Goal: Transaction & Acquisition: Book appointment/travel/reservation

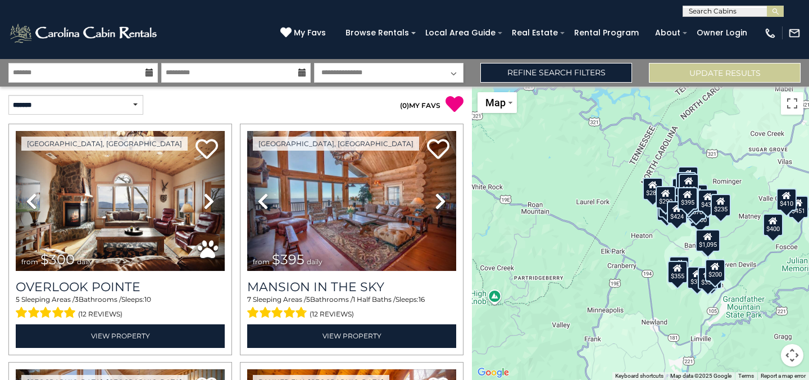
click at [151, 73] on icon at bounding box center [149, 73] width 8 height 8
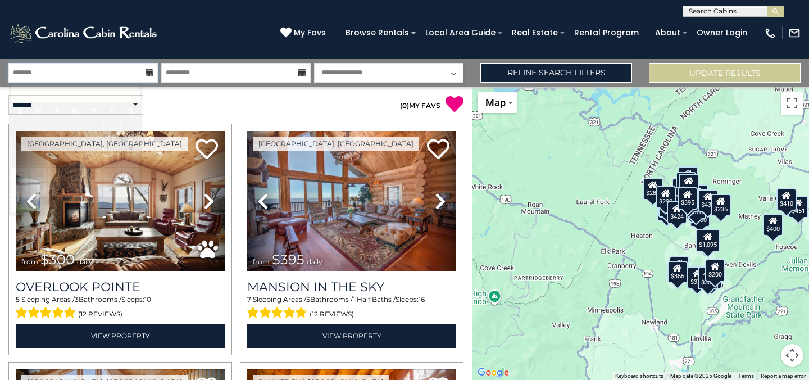
click at [144, 72] on input "text" at bounding box center [82, 73] width 149 height 20
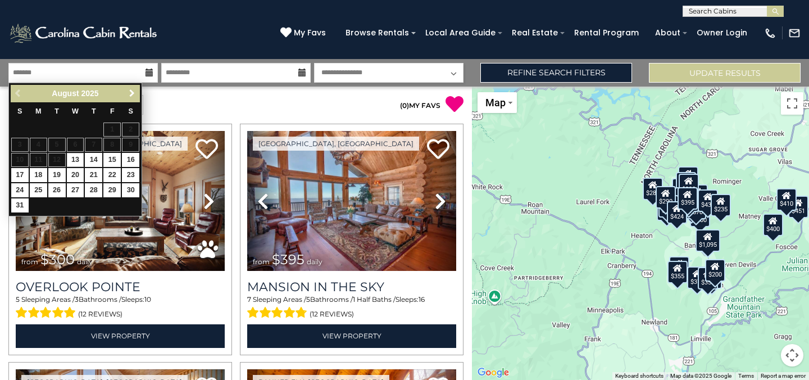
click at [130, 89] on span "Next" at bounding box center [132, 93] width 9 height 9
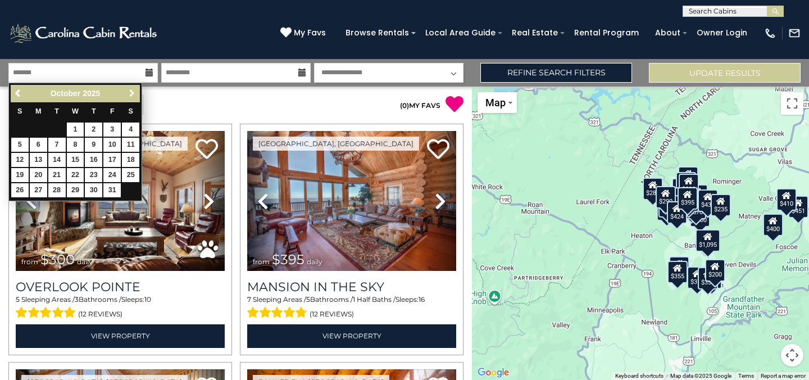
click at [130, 89] on span "Next" at bounding box center [132, 93] width 9 height 9
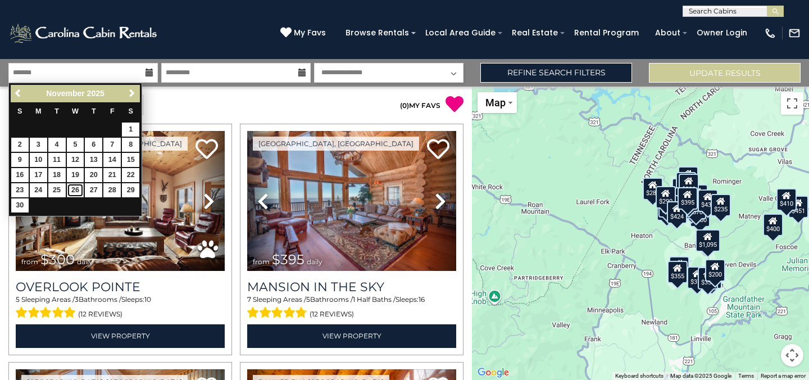
click at [76, 191] on link "26" at bounding box center [75, 190] width 17 height 14
type input "********"
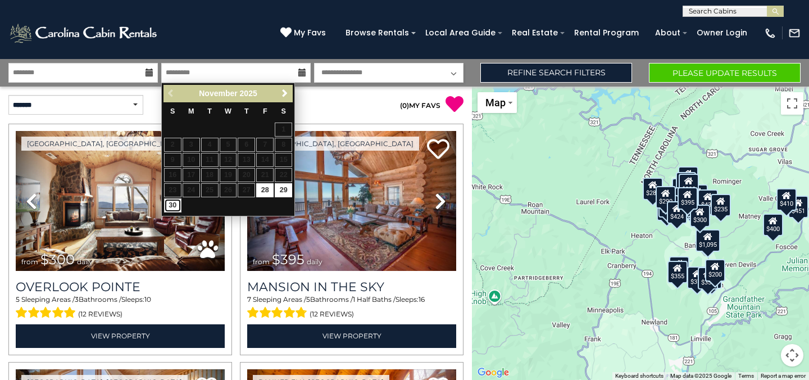
click at [176, 203] on link "30" at bounding box center [172, 205] width 17 height 14
type input "********"
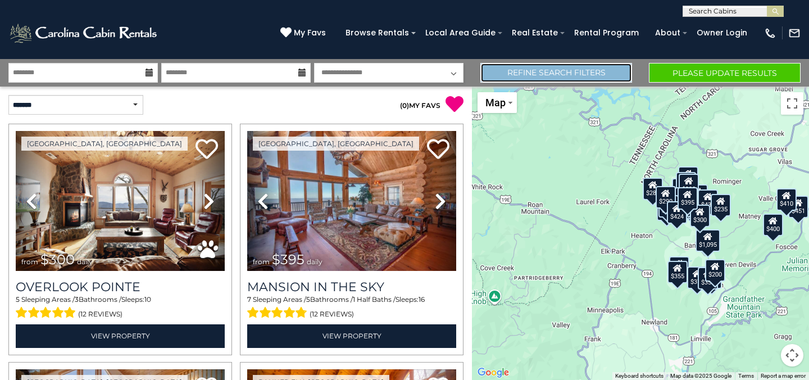
click at [531, 70] on link "Refine Search Filters" at bounding box center [556, 73] width 152 height 20
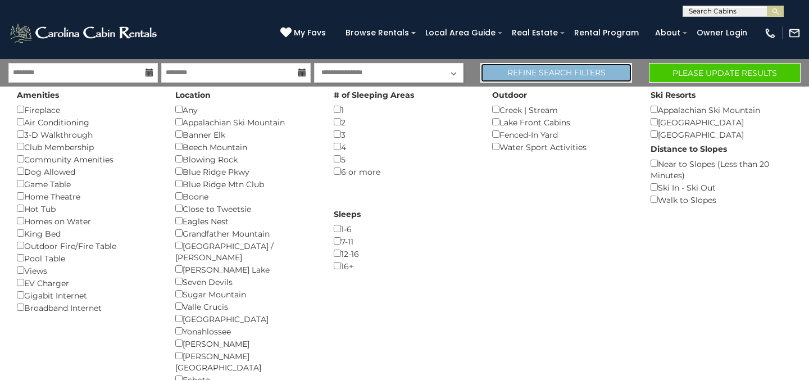
click at [539, 70] on link "Refine Search Filters" at bounding box center [556, 73] width 152 height 20
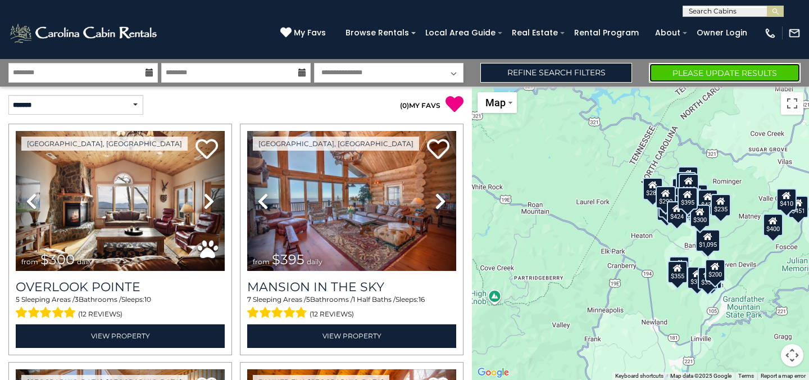
click at [740, 70] on button "Please Update Results" at bounding box center [725, 73] width 152 height 20
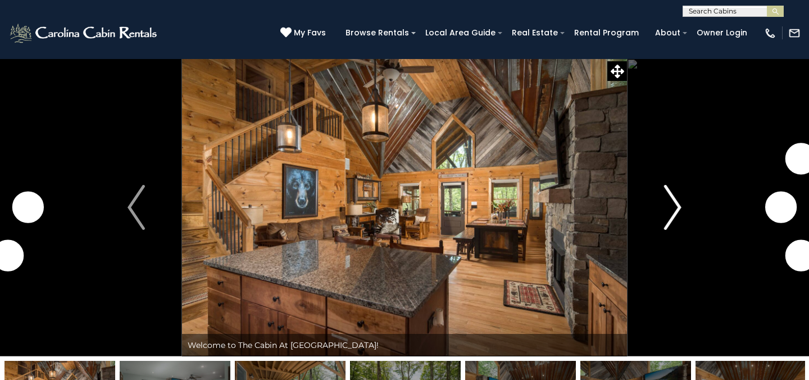
click at [664, 205] on img "Next" at bounding box center [672, 207] width 17 height 45
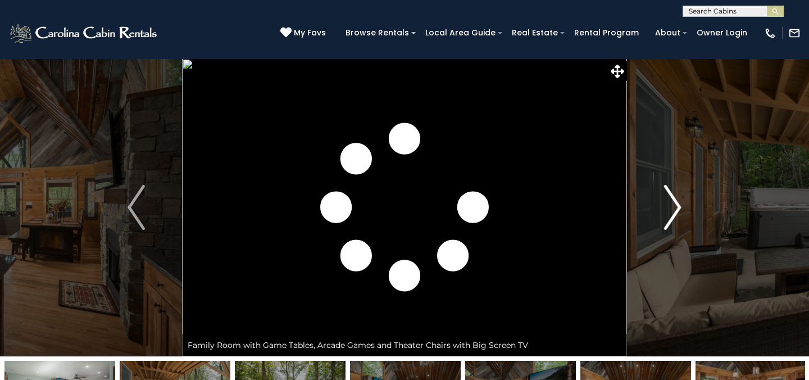
click at [664, 205] on img "Next" at bounding box center [672, 207] width 17 height 45
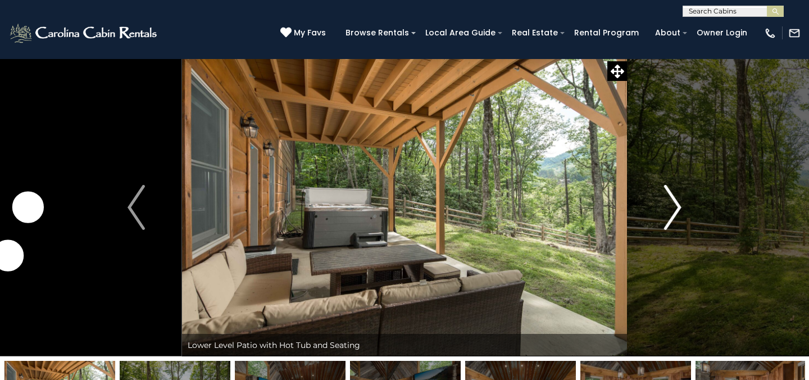
click at [664, 205] on img "Next" at bounding box center [672, 207] width 17 height 45
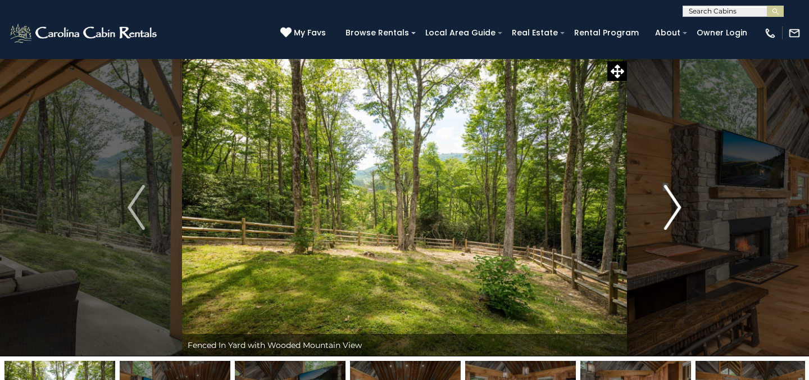
click at [664, 205] on img "Next" at bounding box center [672, 207] width 17 height 45
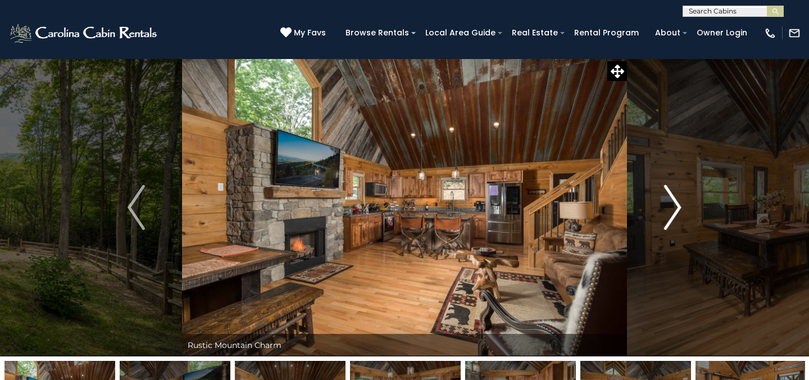
click at [664, 205] on img "Next" at bounding box center [672, 207] width 17 height 45
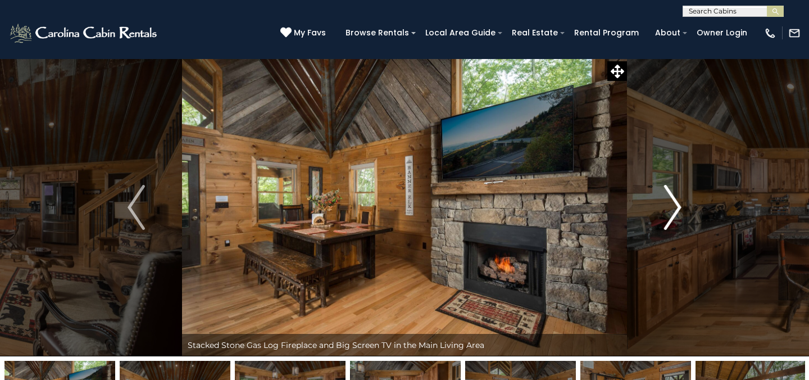
click at [664, 205] on img "Next" at bounding box center [672, 207] width 17 height 45
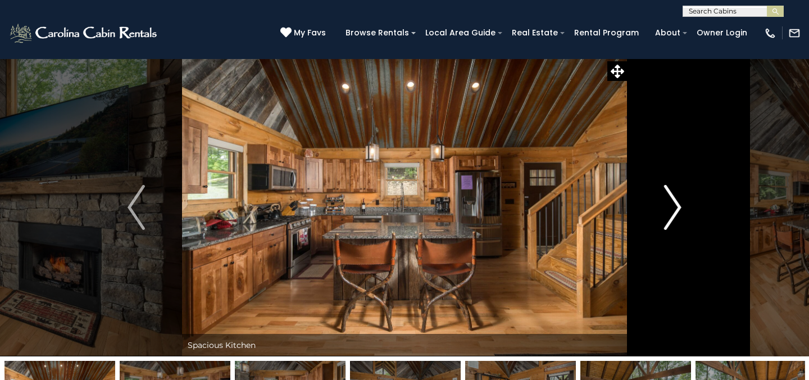
click at [664, 205] on img "Next" at bounding box center [672, 207] width 17 height 45
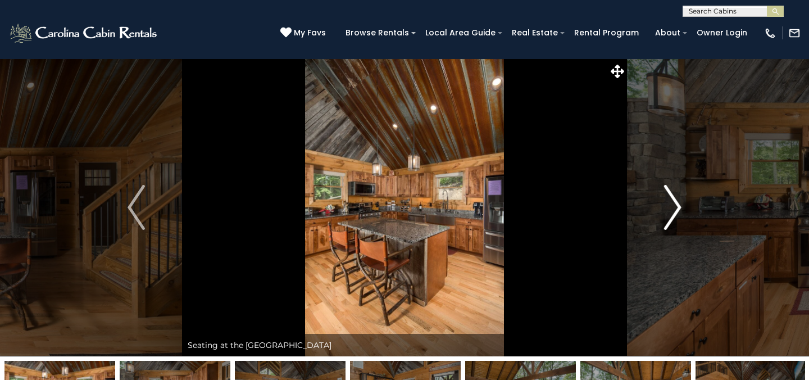
click at [664, 205] on img "Next" at bounding box center [672, 207] width 17 height 45
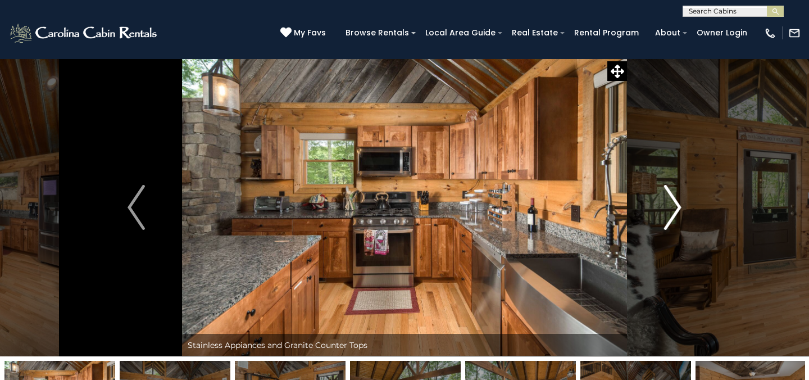
click at [664, 205] on img "Next" at bounding box center [672, 207] width 17 height 45
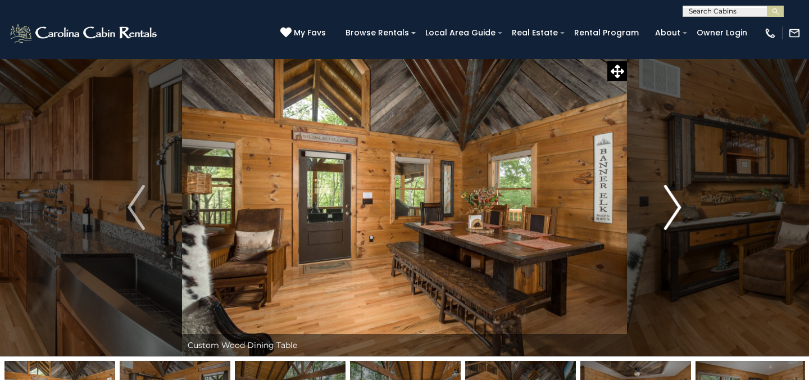
click at [664, 205] on img "Next" at bounding box center [672, 207] width 17 height 45
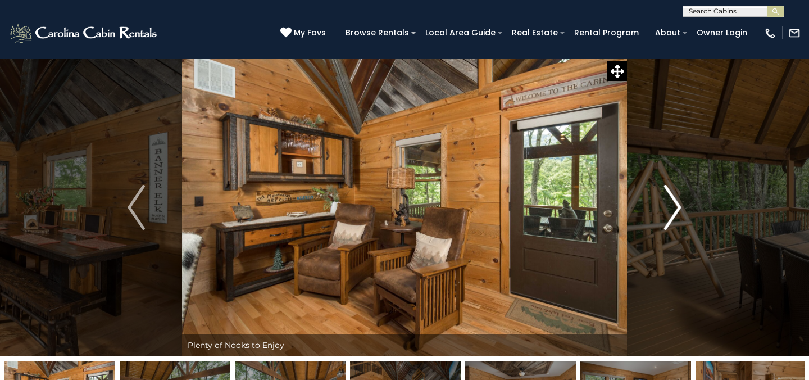
click at [664, 205] on img "Next" at bounding box center [672, 207] width 17 height 45
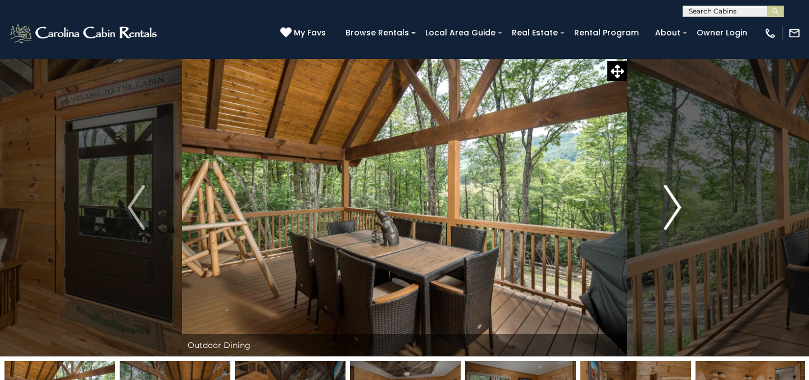
click at [664, 205] on img "Next" at bounding box center [672, 207] width 17 height 45
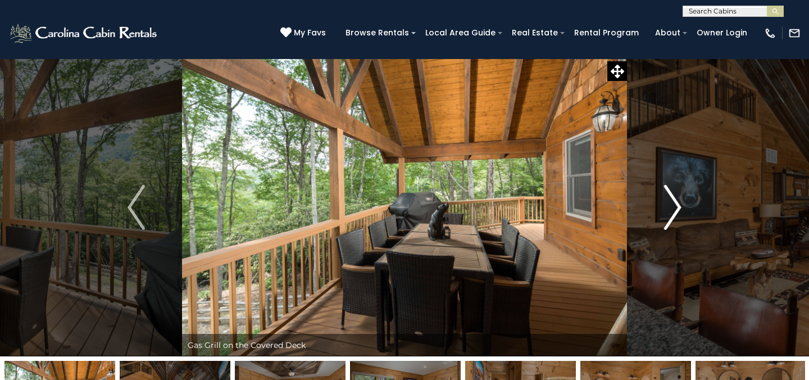
click at [664, 205] on img "Next" at bounding box center [672, 207] width 17 height 45
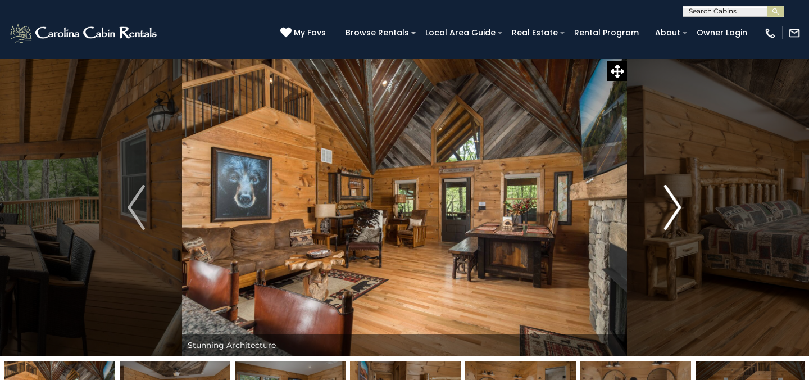
click at [664, 205] on img "Next" at bounding box center [672, 207] width 17 height 45
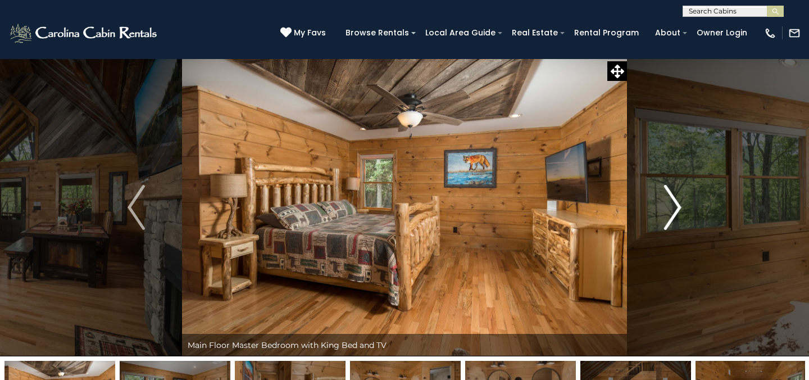
click at [664, 205] on img "Next" at bounding box center [672, 207] width 17 height 45
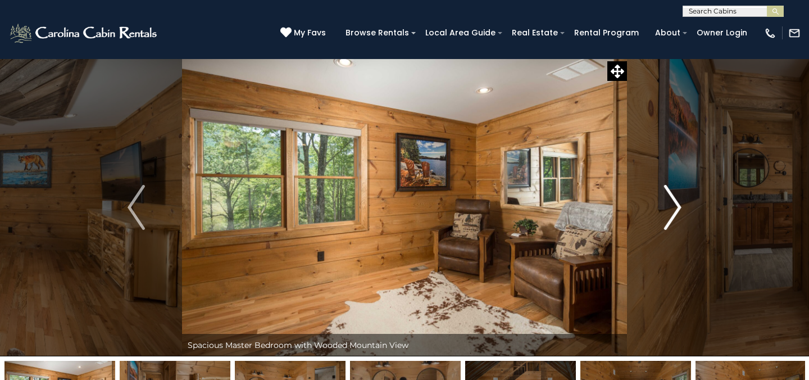
click at [664, 205] on img "Next" at bounding box center [672, 207] width 17 height 45
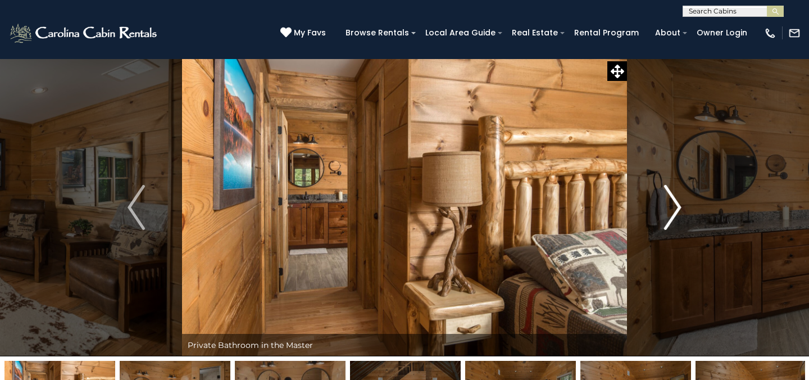
click at [664, 205] on img "Next" at bounding box center [672, 207] width 17 height 45
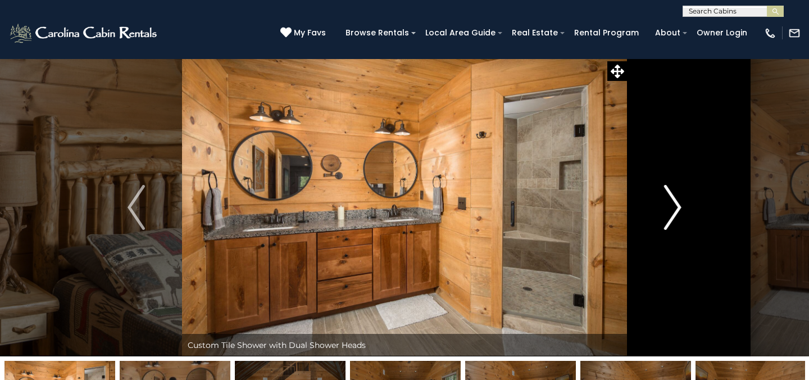
click at [664, 206] on img "Next" at bounding box center [672, 207] width 17 height 45
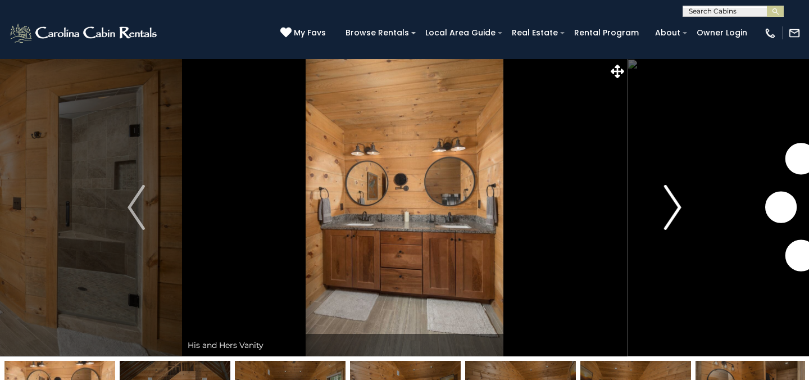
click at [664, 206] on img "Next" at bounding box center [672, 207] width 17 height 45
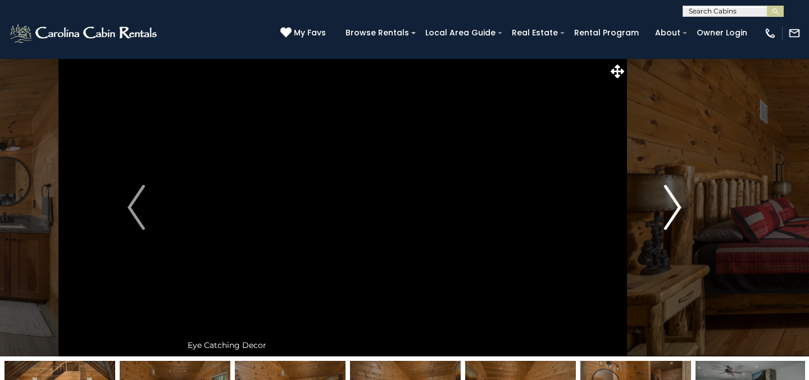
click at [664, 206] on img "Next" at bounding box center [672, 207] width 17 height 45
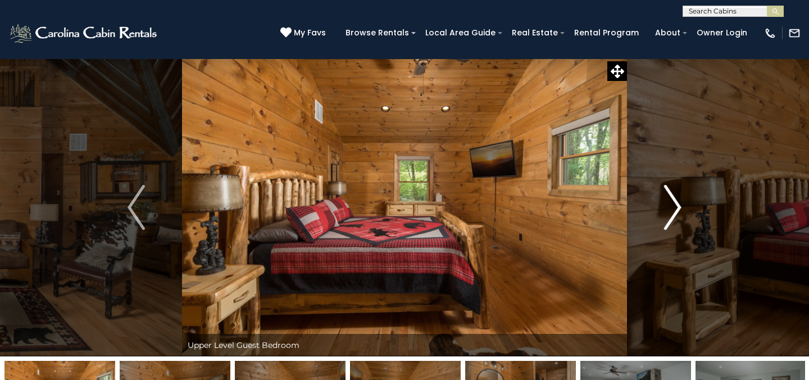
click at [664, 206] on img "Next" at bounding box center [672, 207] width 17 height 45
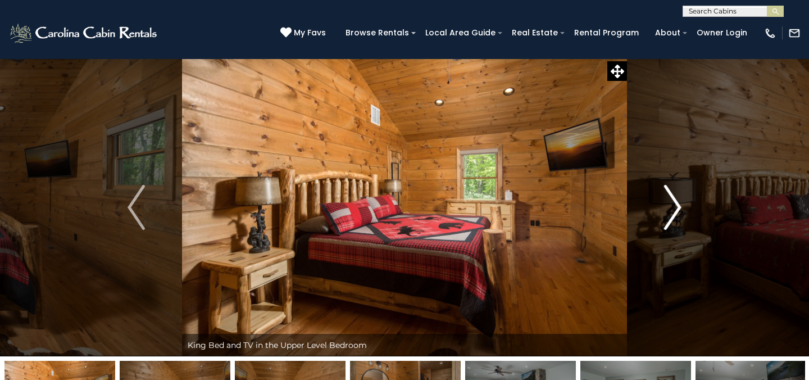
click at [664, 206] on img "Next" at bounding box center [672, 207] width 17 height 45
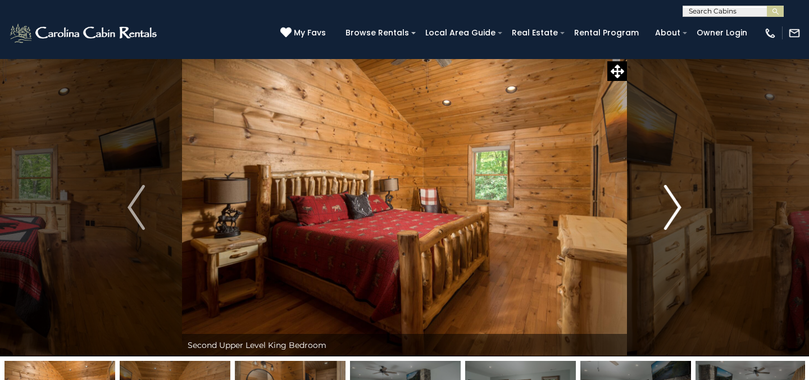
click at [664, 206] on img "Next" at bounding box center [672, 207] width 17 height 45
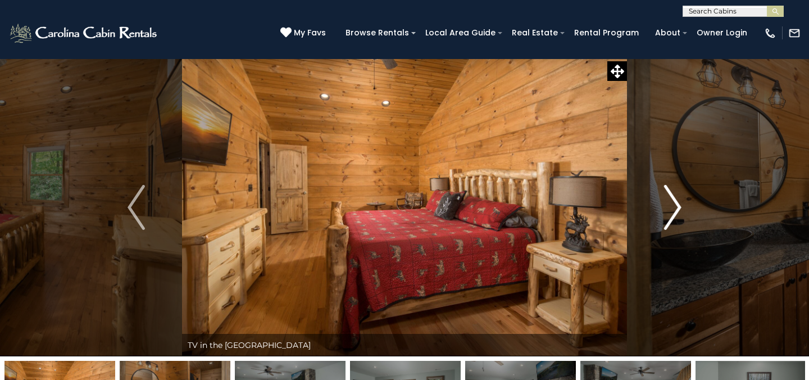
click at [664, 206] on img "Next" at bounding box center [672, 207] width 17 height 45
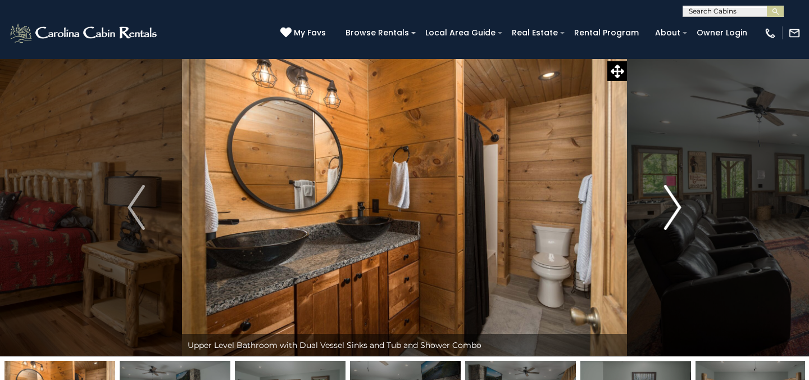
click at [664, 206] on img "Next" at bounding box center [672, 207] width 17 height 45
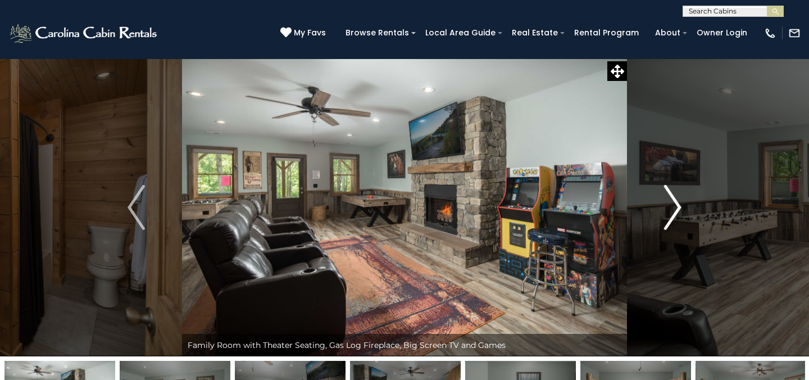
click at [664, 206] on img "Next" at bounding box center [672, 207] width 17 height 45
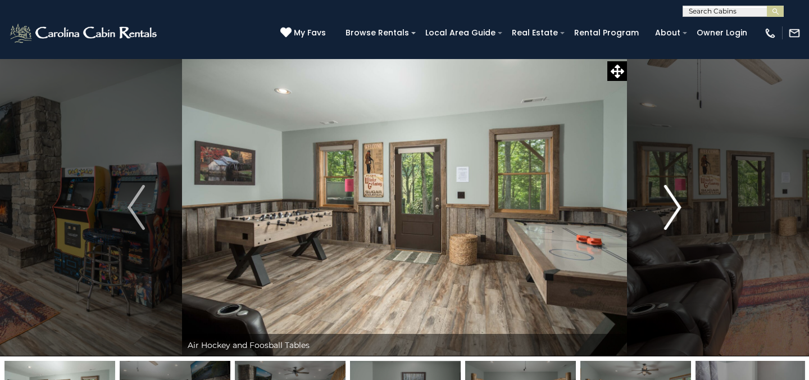
click at [664, 206] on img "Next" at bounding box center [672, 207] width 17 height 45
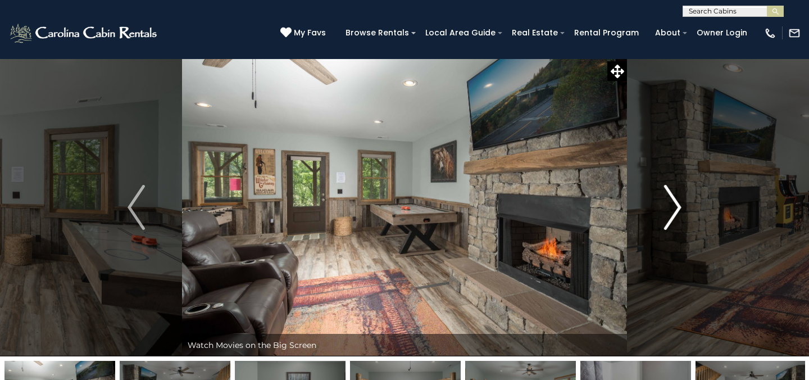
click at [664, 206] on img "Next" at bounding box center [672, 207] width 17 height 45
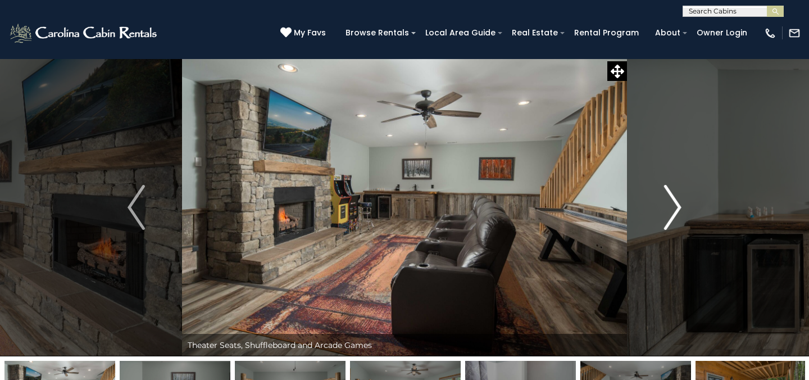
click at [664, 206] on img "Next" at bounding box center [672, 207] width 17 height 45
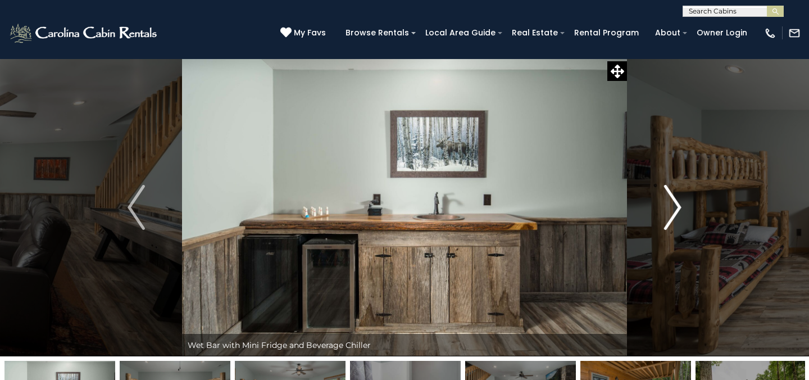
click at [664, 206] on img "Next" at bounding box center [672, 207] width 17 height 45
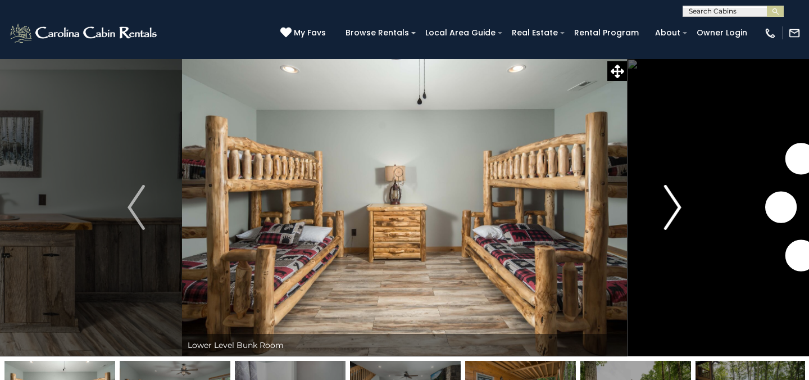
click at [664, 210] on img "Next" at bounding box center [672, 207] width 17 height 45
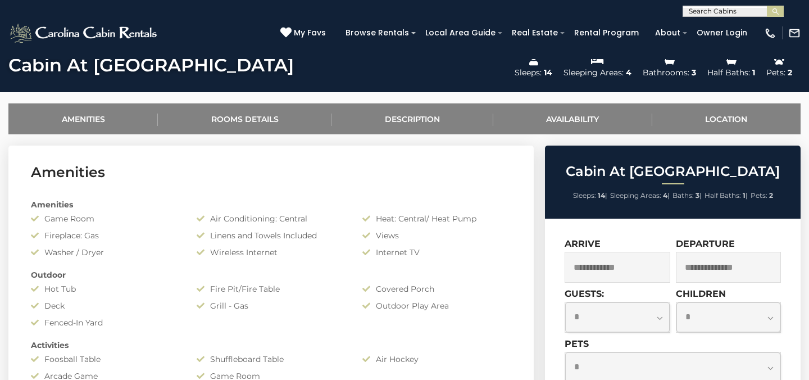
scroll to position [406, 0]
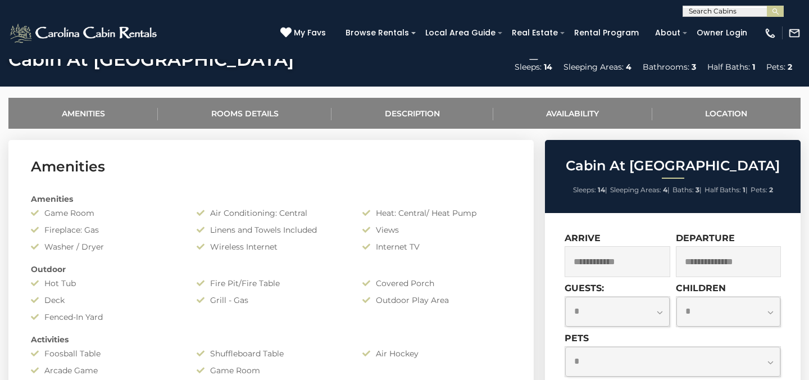
click at [626, 265] on input "text" at bounding box center [617, 261] width 106 height 31
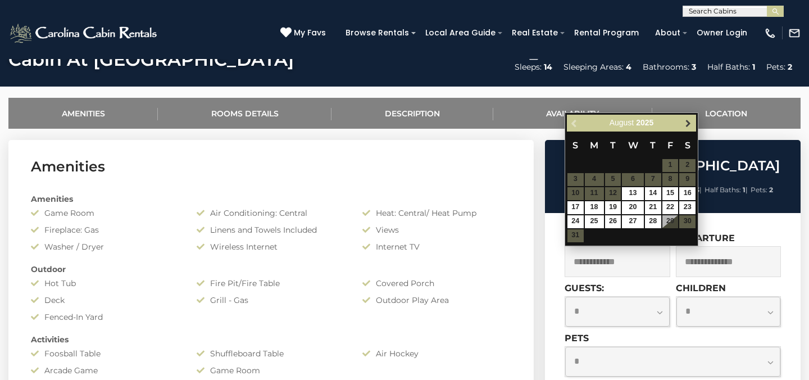
click at [689, 122] on span "Next" at bounding box center [688, 123] width 9 height 9
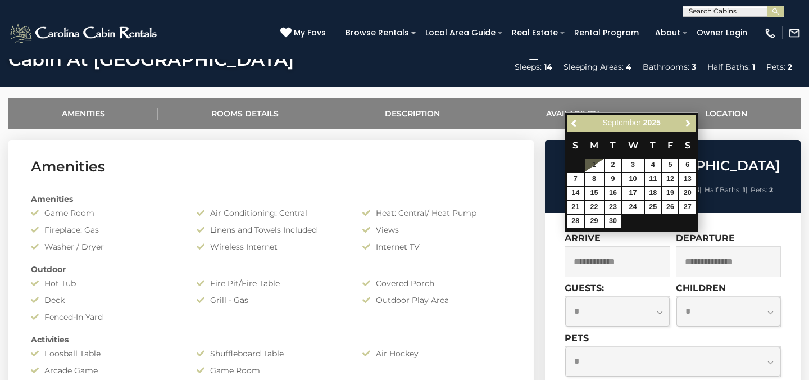
click at [689, 122] on span "Next" at bounding box center [688, 123] width 9 height 9
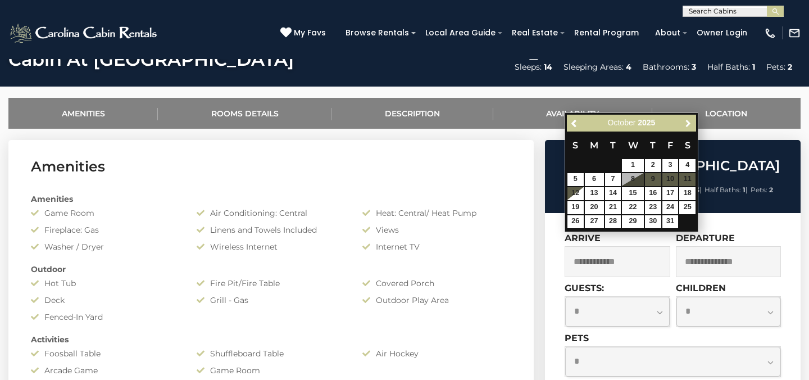
click at [689, 122] on span "Next" at bounding box center [688, 123] width 9 height 9
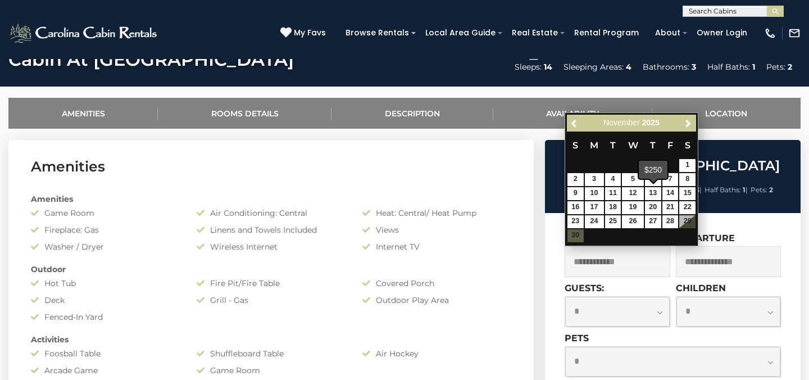
click at [652, 180] on span at bounding box center [653, 180] width 9 height 4
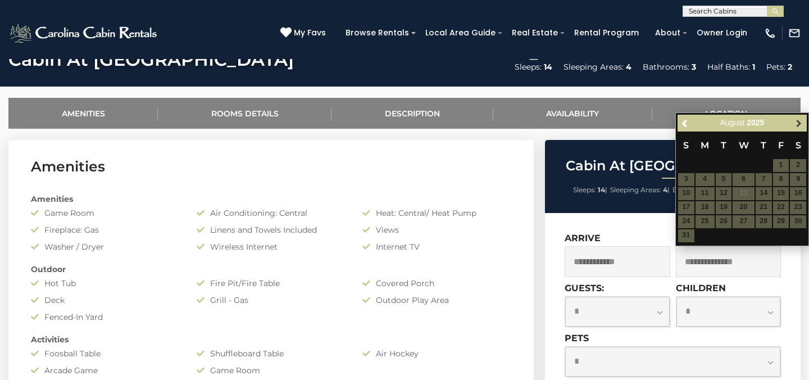
click at [803, 124] on link "Next" at bounding box center [798, 123] width 14 height 14
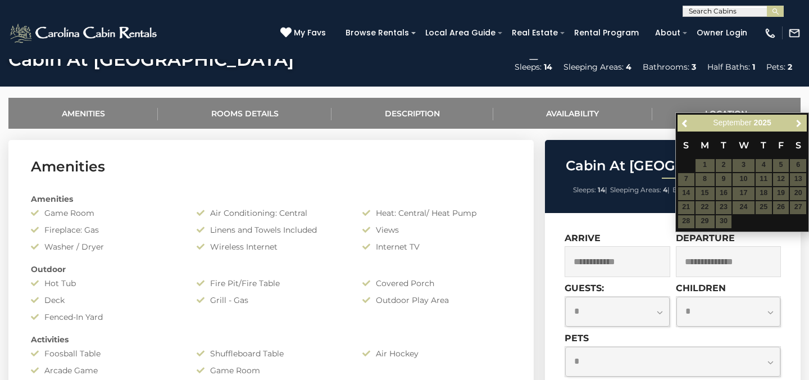
click at [803, 124] on link "Next" at bounding box center [798, 123] width 14 height 14
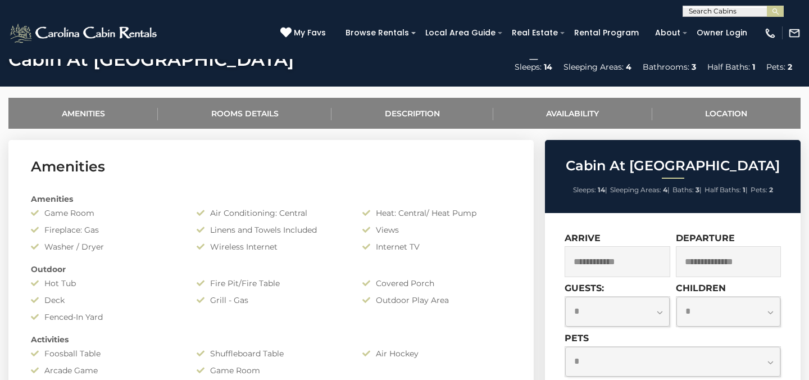
click at [614, 248] on input "text" at bounding box center [617, 261] width 106 height 31
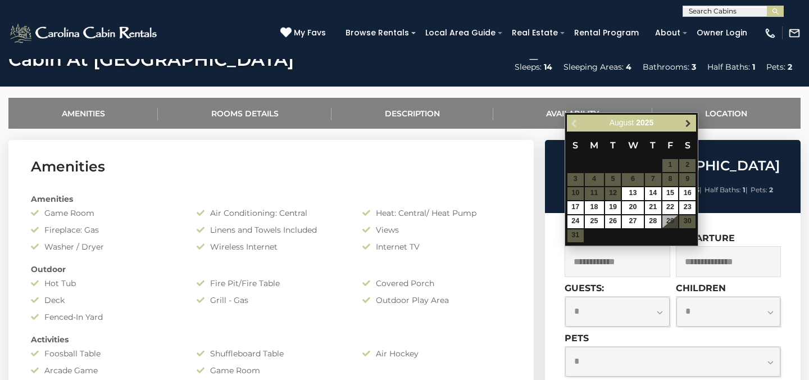
click at [686, 122] on span "Next" at bounding box center [688, 123] width 9 height 9
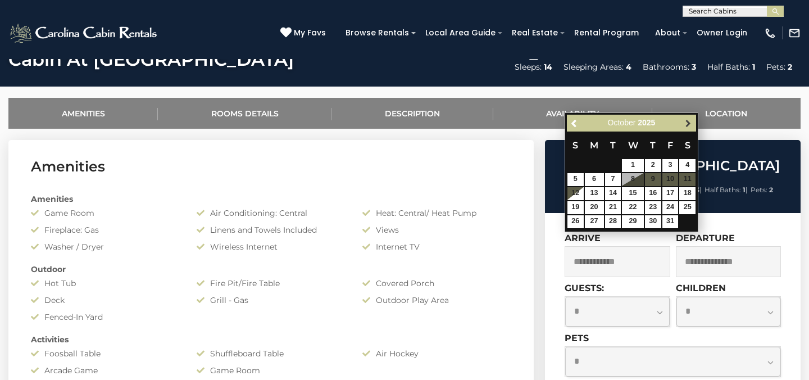
click at [684, 120] on span "Next" at bounding box center [688, 123] width 9 height 9
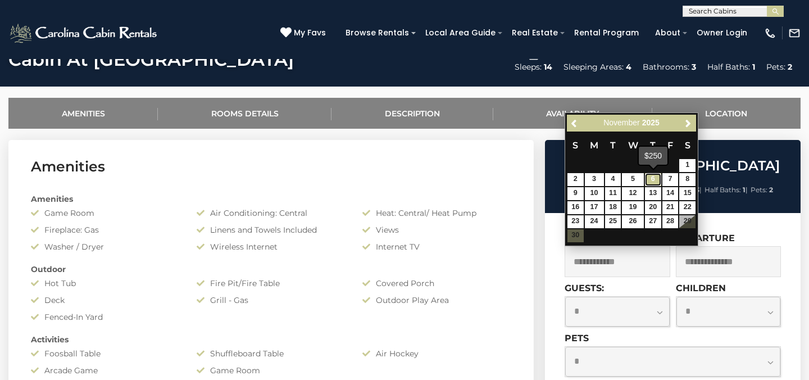
click at [653, 181] on link "6" at bounding box center [653, 179] width 16 height 13
type input "**********"
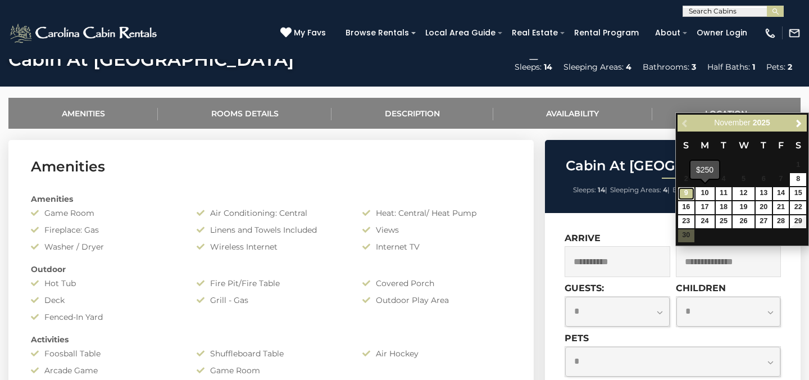
click at [689, 193] on link "9" at bounding box center [686, 193] width 16 height 13
type input "**********"
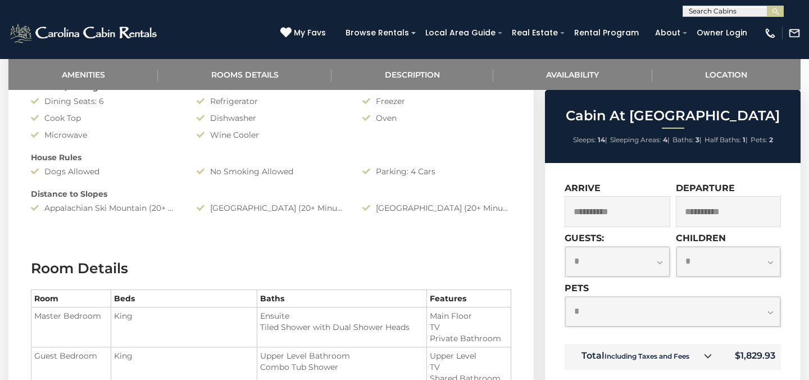
scroll to position [736, 0]
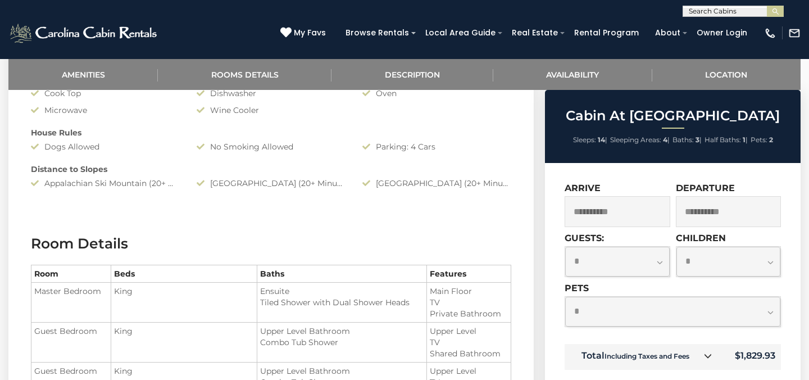
click at [708, 353] on icon at bounding box center [708, 356] width 8 height 8
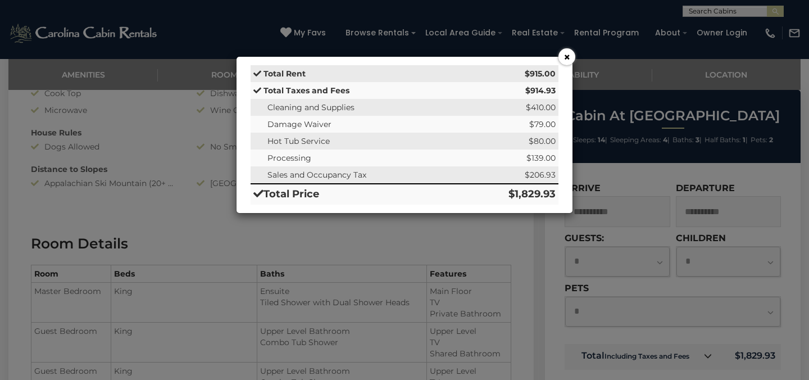
click at [568, 54] on button "×" at bounding box center [566, 56] width 17 height 17
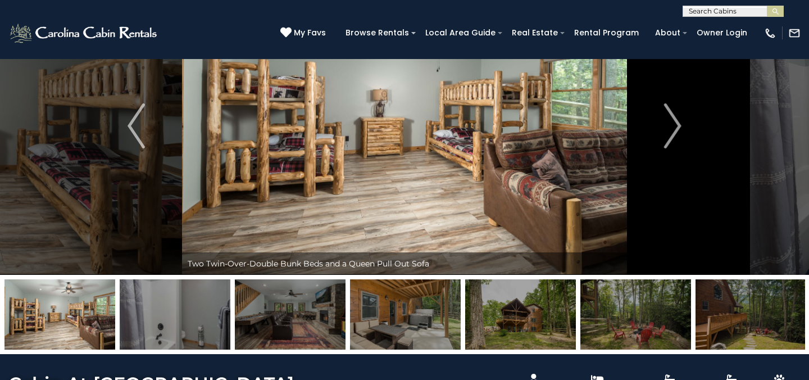
scroll to position [26, 0]
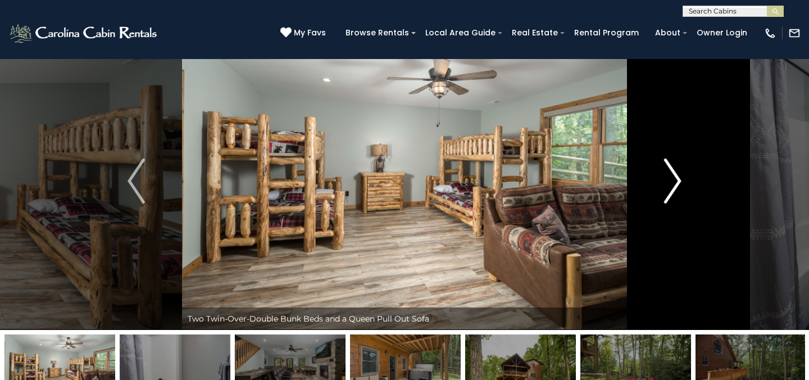
click at [677, 176] on img "Next" at bounding box center [672, 180] width 17 height 45
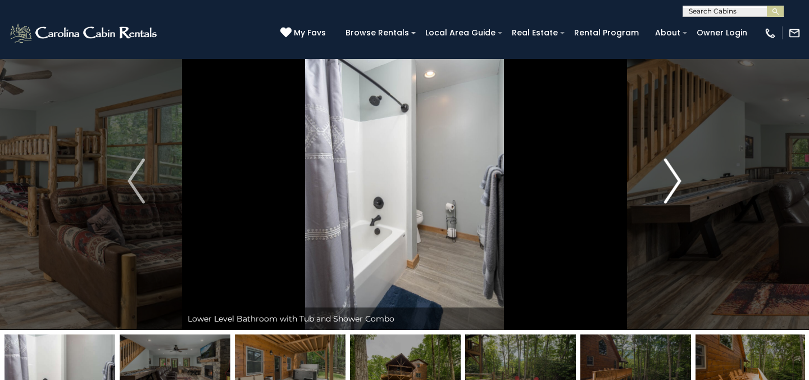
click at [677, 176] on img "Next" at bounding box center [672, 180] width 17 height 45
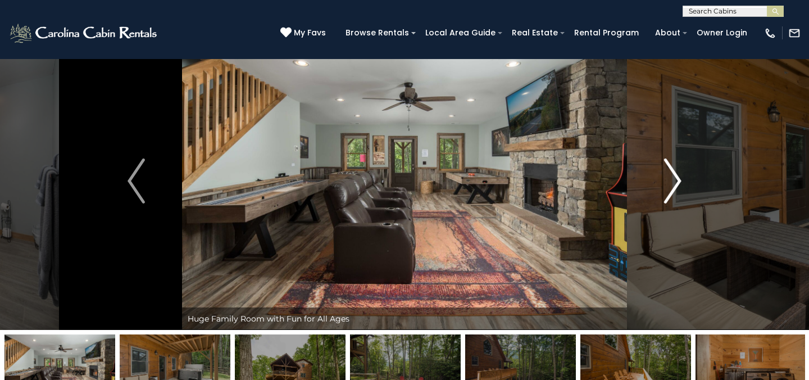
click at [677, 176] on img "Next" at bounding box center [672, 180] width 17 height 45
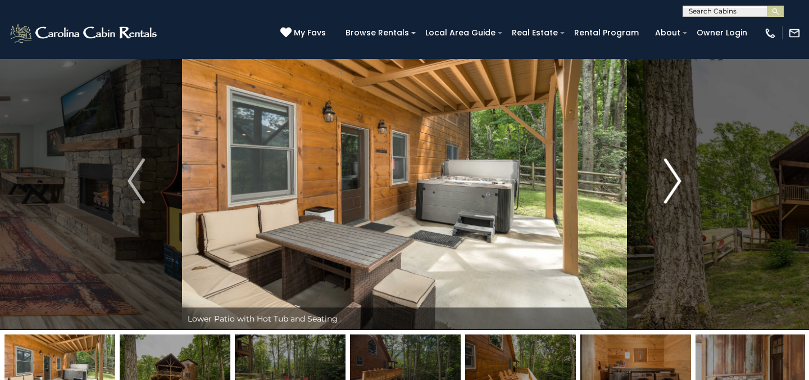
click at [677, 176] on img "Next" at bounding box center [672, 180] width 17 height 45
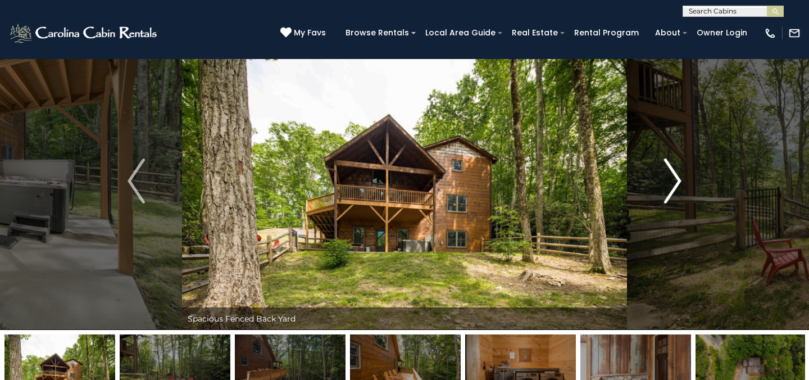
click at [677, 176] on img "Next" at bounding box center [672, 180] width 17 height 45
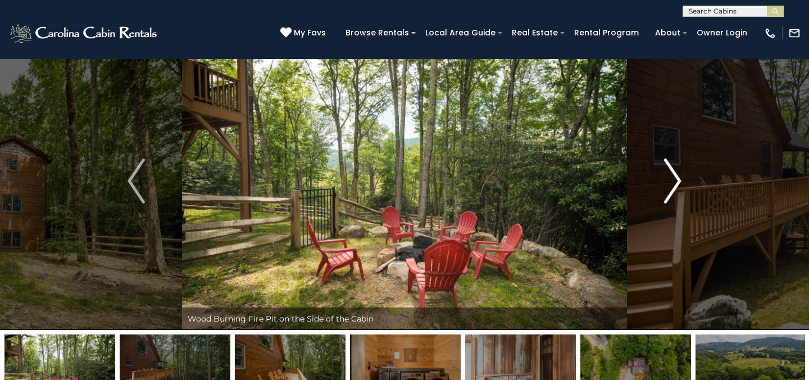
click at [677, 176] on img "Next" at bounding box center [672, 180] width 17 height 45
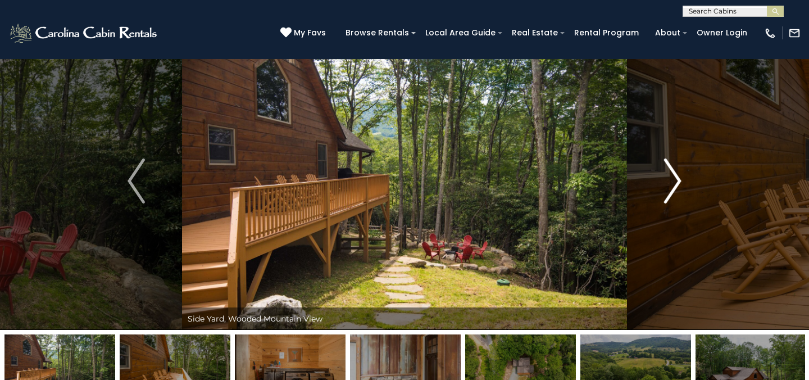
click at [677, 176] on img "Next" at bounding box center [672, 180] width 17 height 45
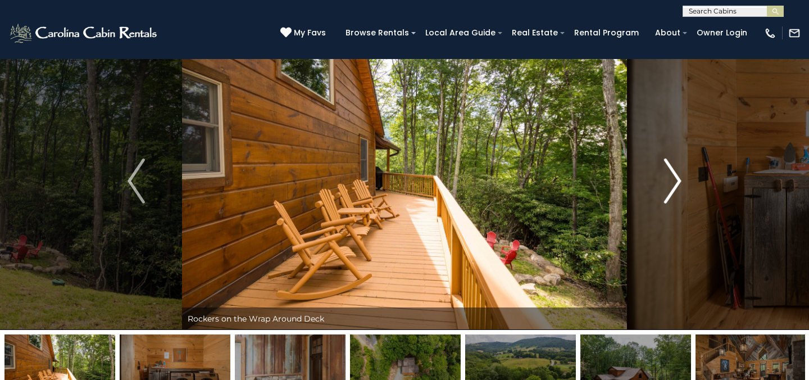
click at [677, 176] on img "Next" at bounding box center [672, 180] width 17 height 45
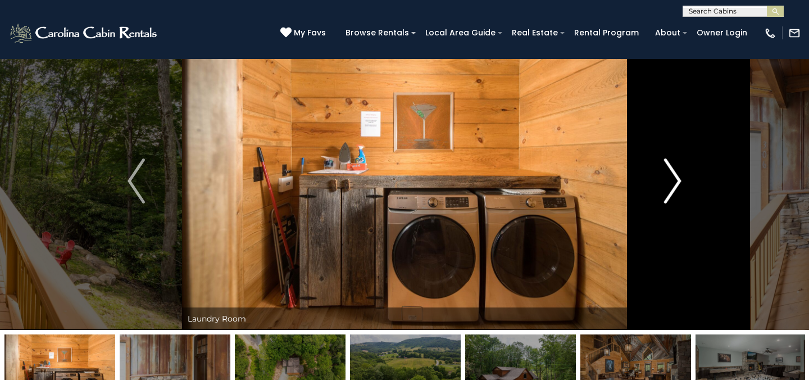
click at [677, 176] on img "Next" at bounding box center [672, 180] width 17 height 45
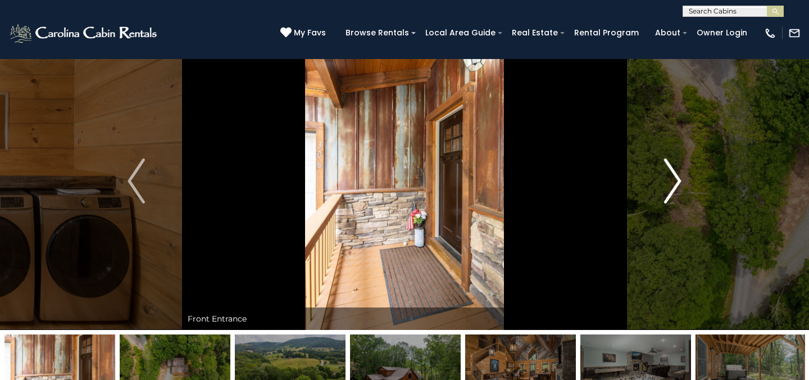
click at [677, 176] on img "Next" at bounding box center [672, 180] width 17 height 45
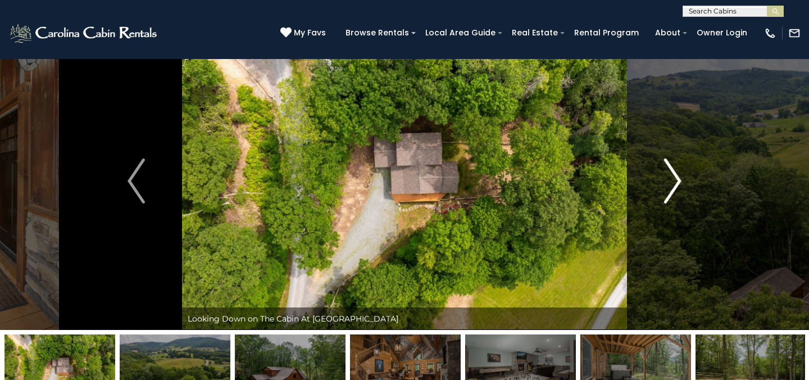
click at [678, 174] on img "Next" at bounding box center [672, 180] width 17 height 45
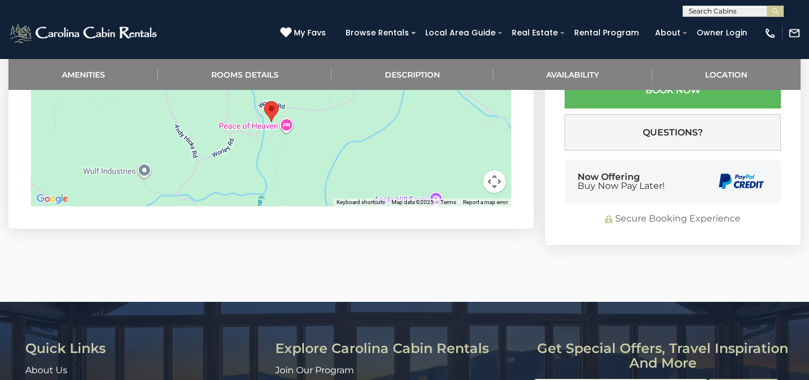
scroll to position [2164, 0]
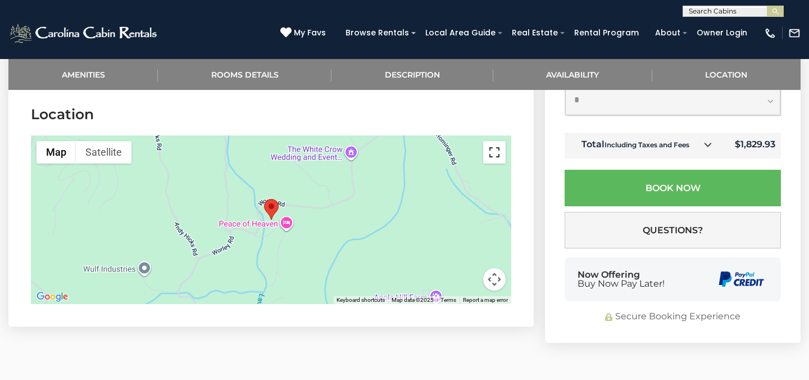
click at [493, 160] on button "Toggle fullscreen view" at bounding box center [494, 152] width 22 height 22
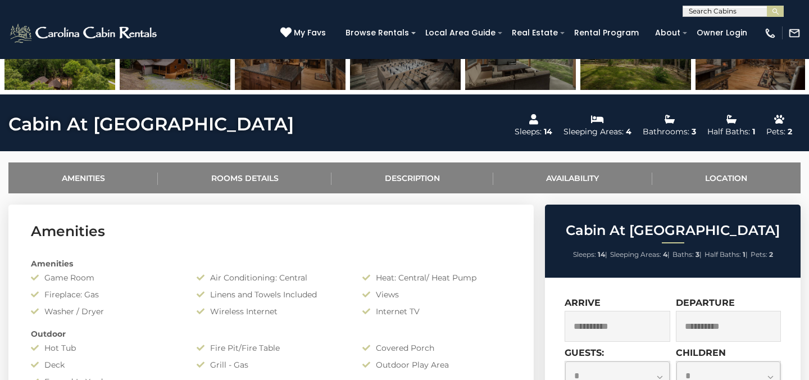
scroll to position [342, 0]
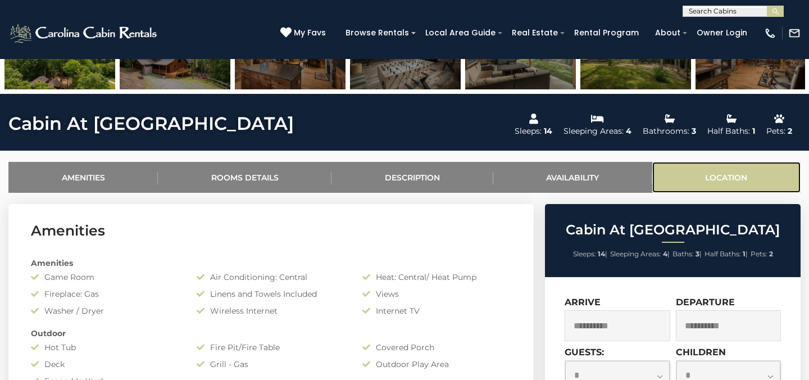
click at [703, 171] on link "Location" at bounding box center [726, 177] width 148 height 31
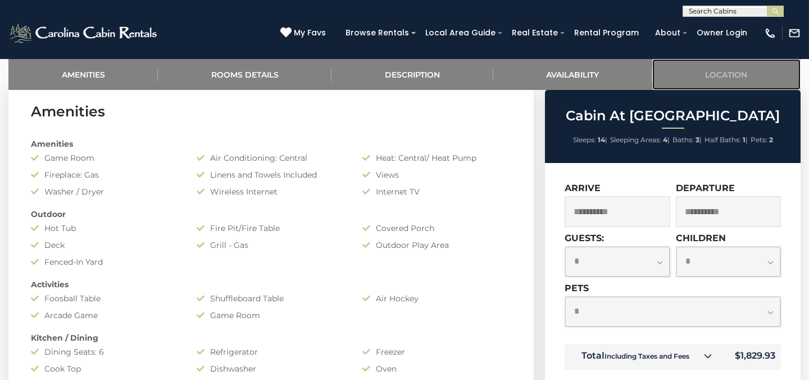
scroll to position [552, 0]
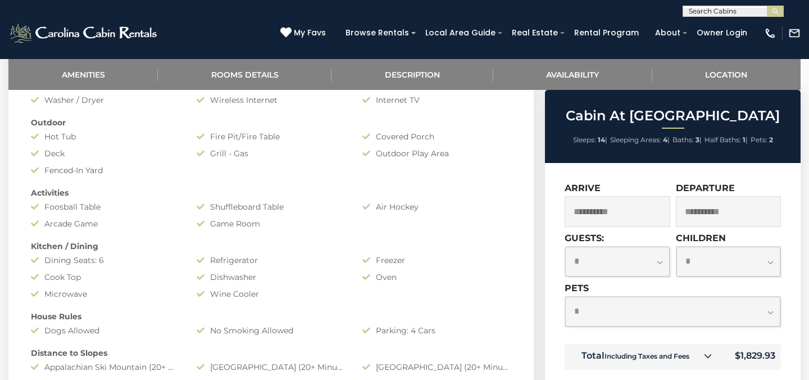
click at [630, 208] on input "**********" at bounding box center [617, 211] width 106 height 31
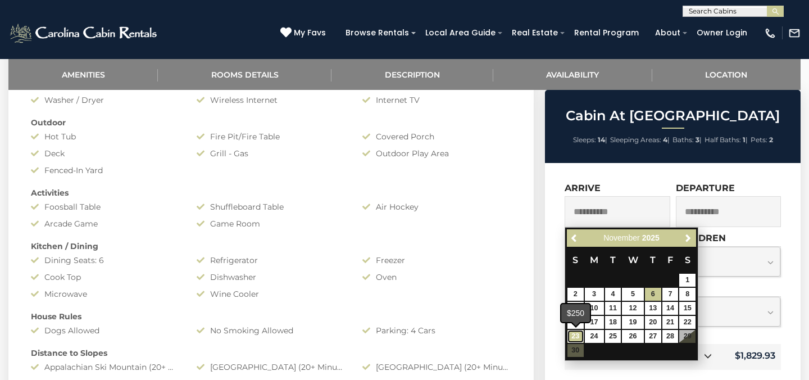
click at [576, 336] on link "23" at bounding box center [575, 336] width 16 height 13
type input "**********"
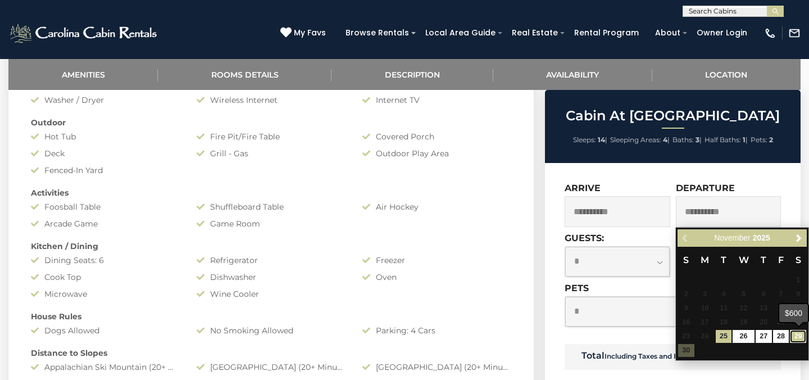
click at [796, 331] on link "29" at bounding box center [798, 336] width 16 height 13
type input "**********"
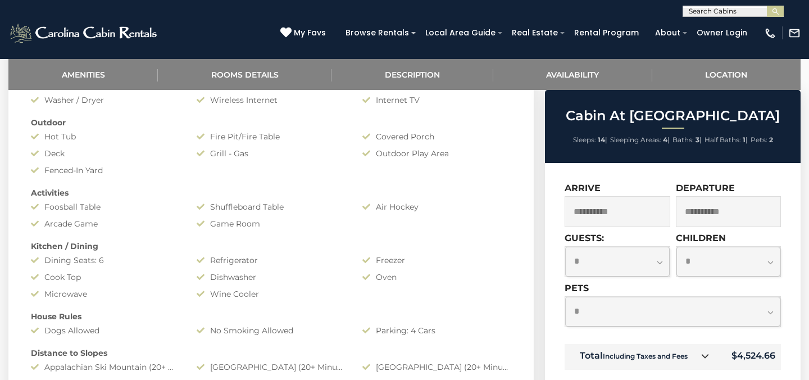
click at [639, 210] on input "**********" at bounding box center [617, 211] width 106 height 31
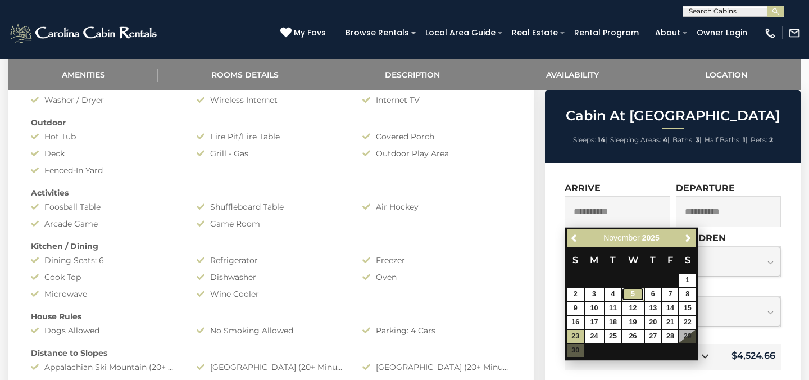
click at [634, 292] on link "5" at bounding box center [632, 294] width 21 height 13
type input "**********"
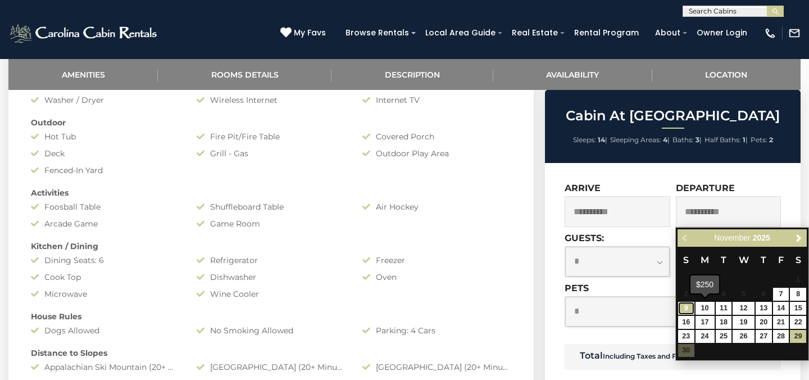
click at [689, 309] on link "9" at bounding box center [686, 308] width 16 height 13
type input "**********"
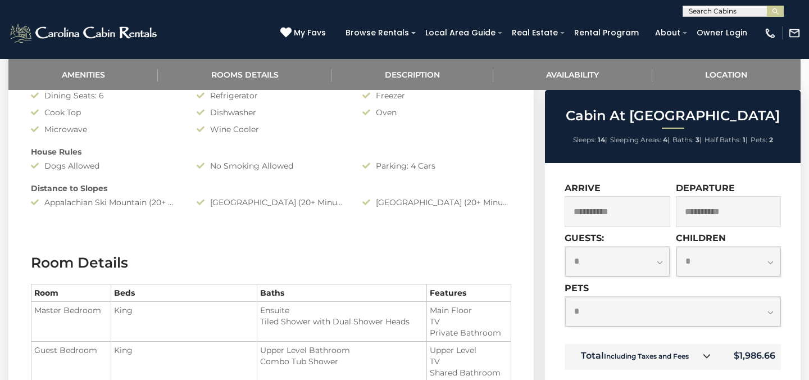
scroll to position [717, 0]
